Goal: Task Accomplishment & Management: Manage account settings

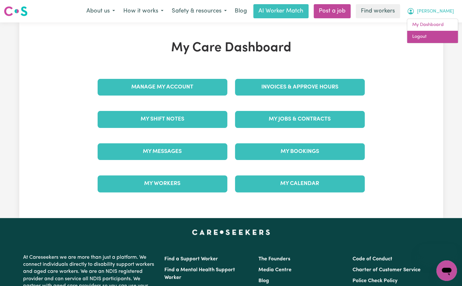
click at [432, 34] on link "Logout" at bounding box center [432, 37] width 51 height 12
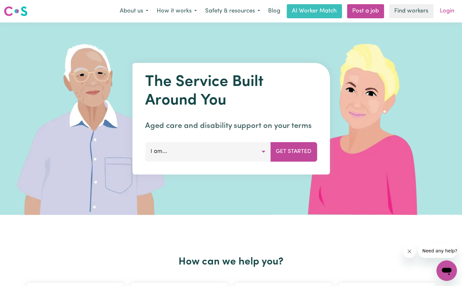
click at [450, 16] on link "Login" at bounding box center [447, 11] width 22 height 14
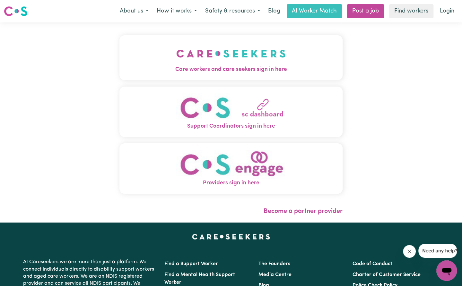
click at [182, 46] on button "Care workers and care seekers sign in here" at bounding box center [230, 57] width 223 height 45
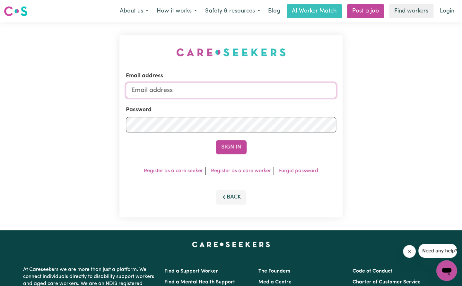
click at [189, 88] on input "Email address" at bounding box center [231, 90] width 211 height 15
click at [210, 96] on input "Email address" at bounding box center [231, 90] width 211 height 15
drag, startPoint x: 168, startPoint y: 93, endPoint x: 274, endPoint y: 97, distance: 106.3
click at [274, 97] on input "[EMAIL_ADDRESS][PERSON_NAME][DOMAIN_NAME]" at bounding box center [231, 90] width 211 height 15
type input "[EMAIL_ADDRESS][DOMAIN_NAME]"
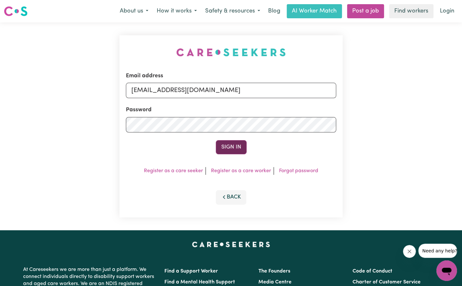
click at [227, 153] on button "Sign In" at bounding box center [231, 147] width 31 height 14
